Goal: Task Accomplishment & Management: Manage account settings

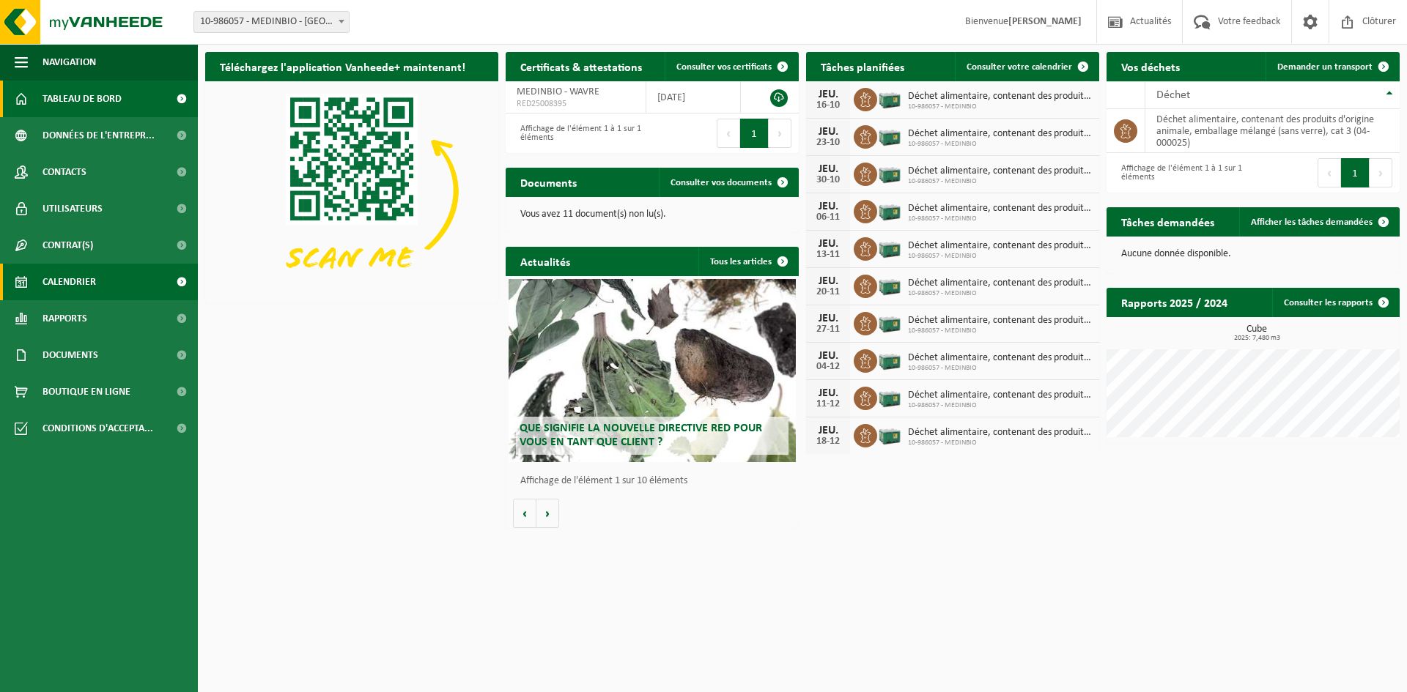
click at [70, 278] on span "Calendrier" at bounding box center [69, 282] width 53 height 37
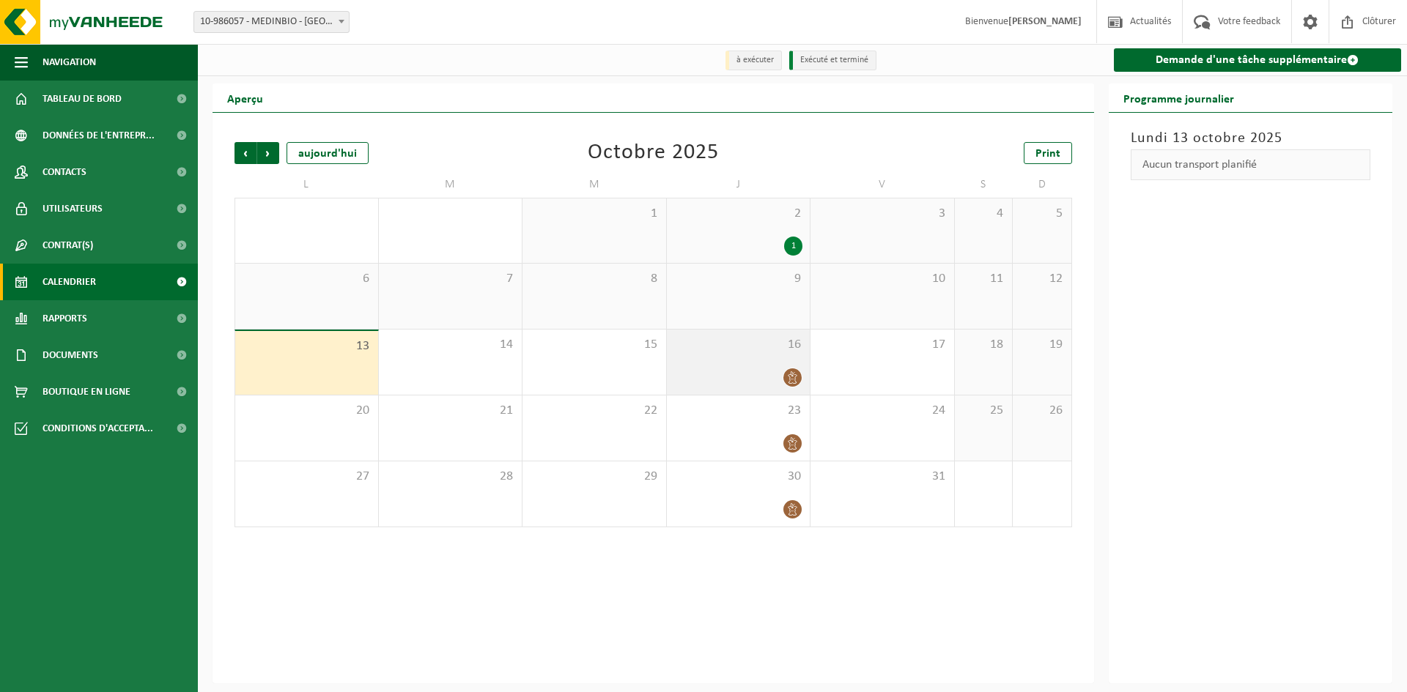
click at [752, 358] on div "16" at bounding box center [739, 362] width 144 height 65
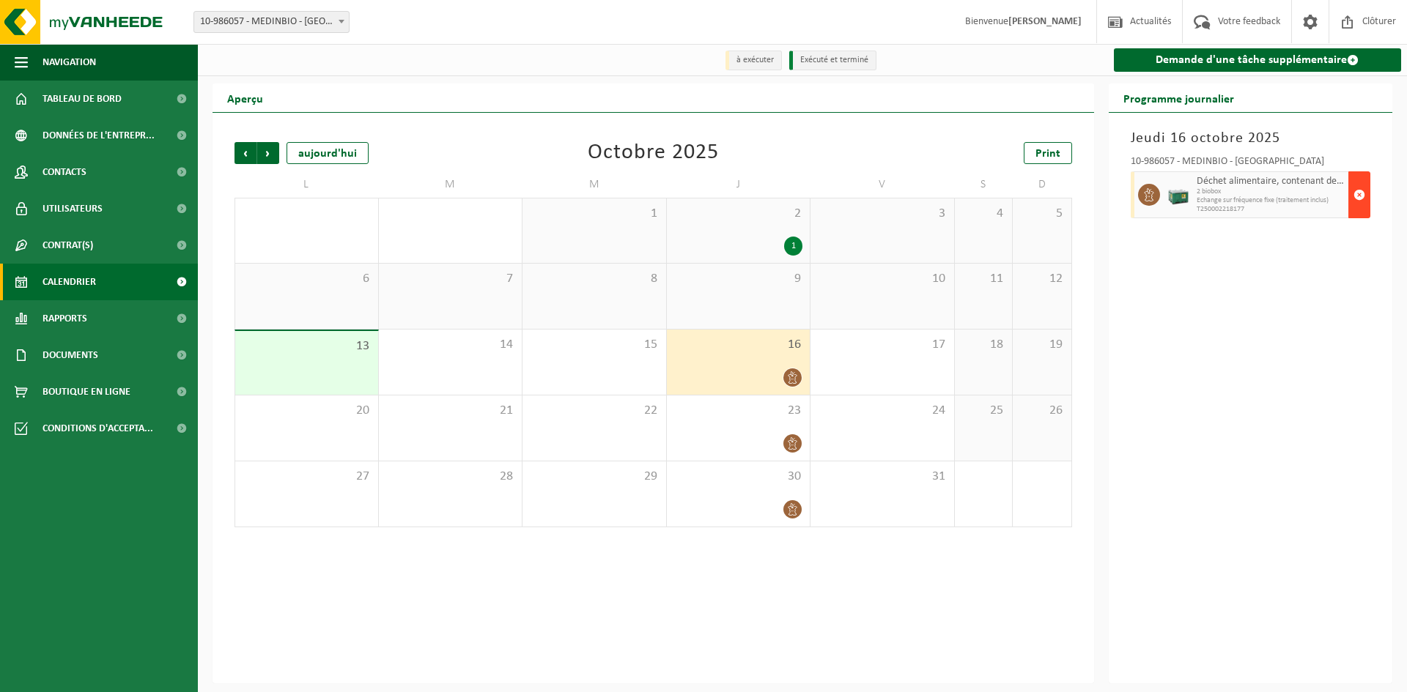
click at [1361, 196] on span "button" at bounding box center [1359, 194] width 12 height 29
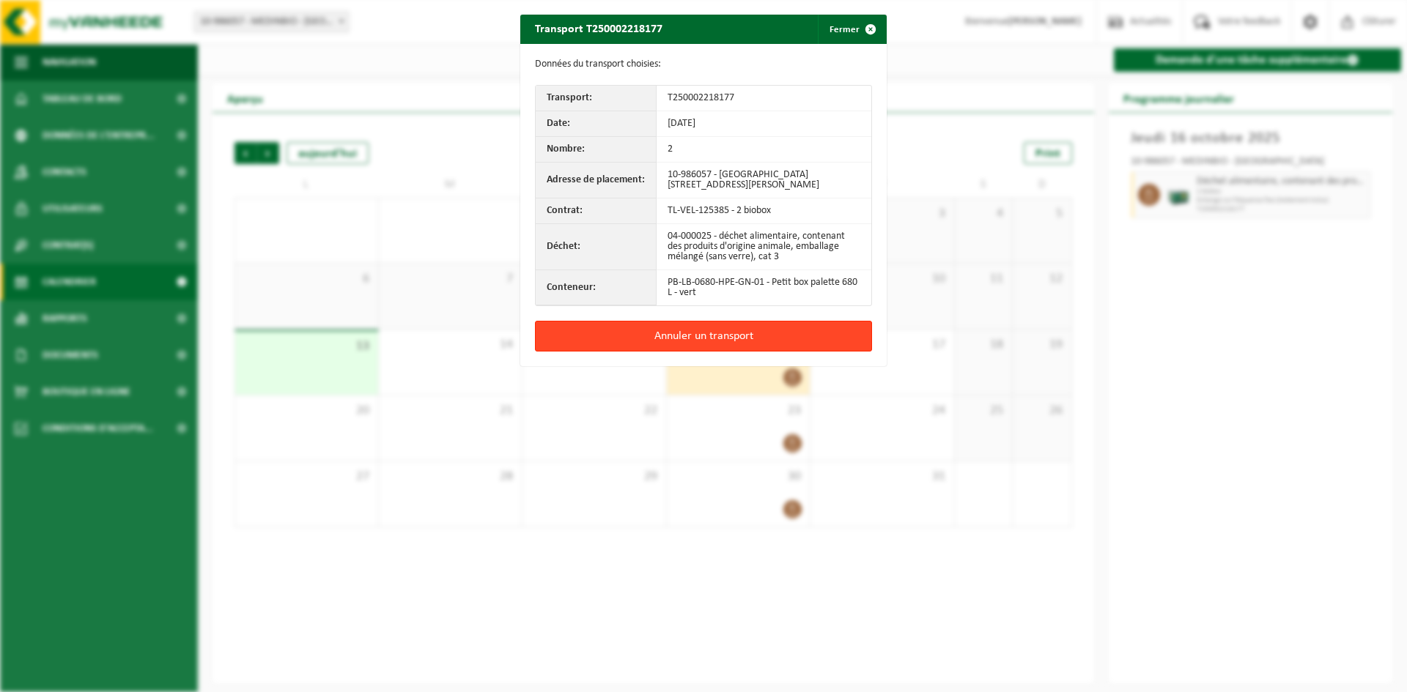
click at [724, 336] on button "Annuler un transport" at bounding box center [703, 336] width 337 height 31
